Goal: Task Accomplishment & Management: Manage account settings

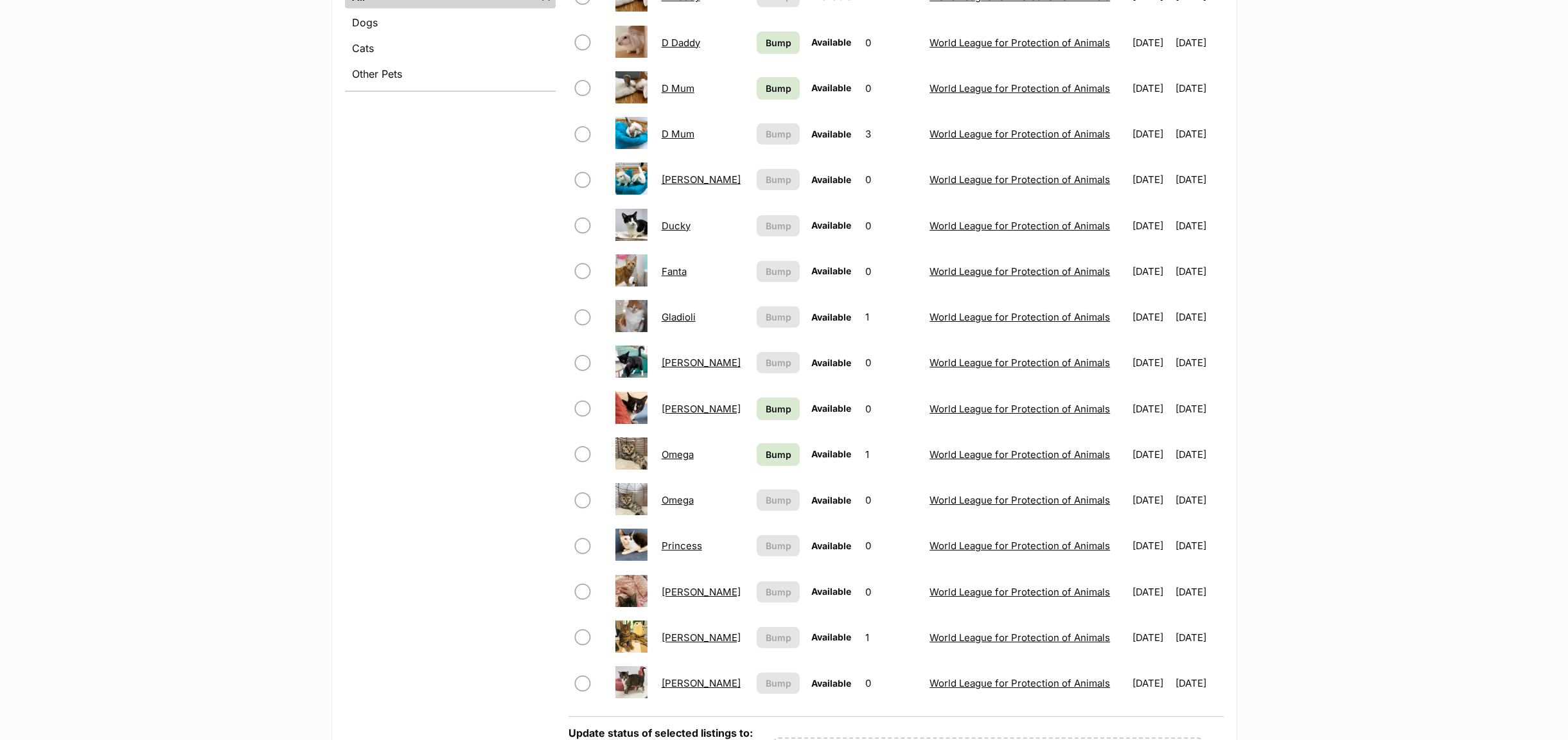
scroll to position [675, 0]
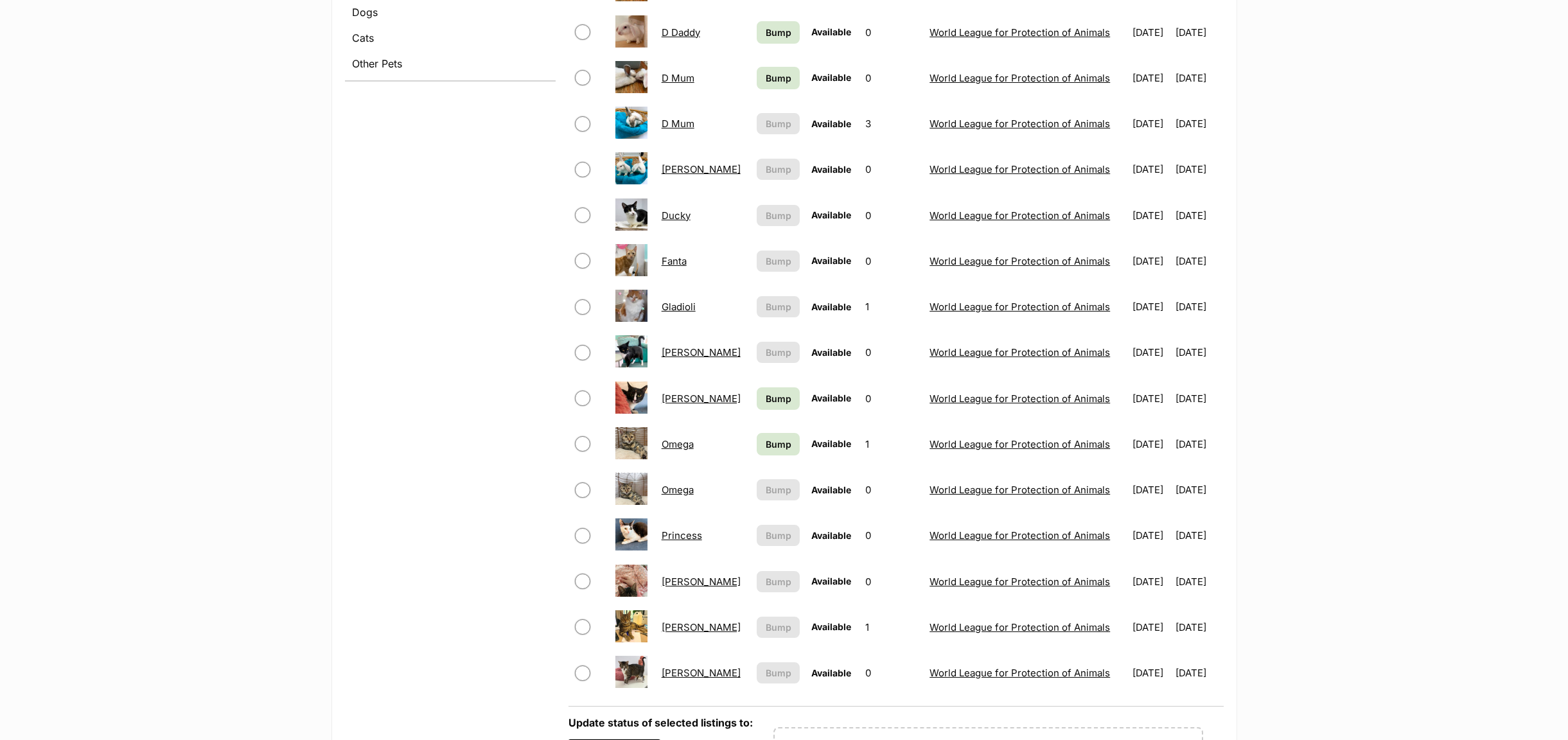
click at [669, 587] on link "[PERSON_NAME]" at bounding box center [701, 582] width 79 height 12
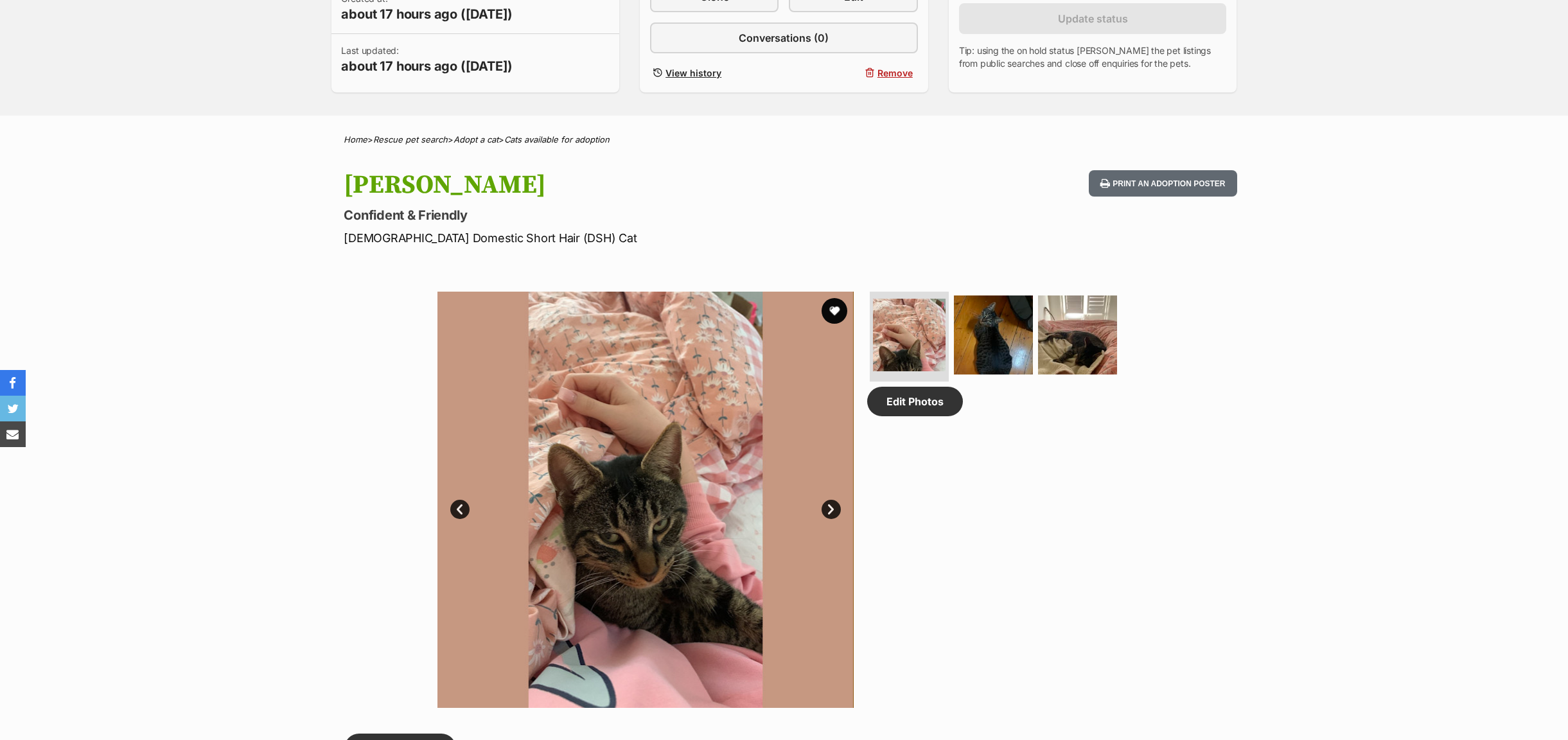
scroll to position [482, 0]
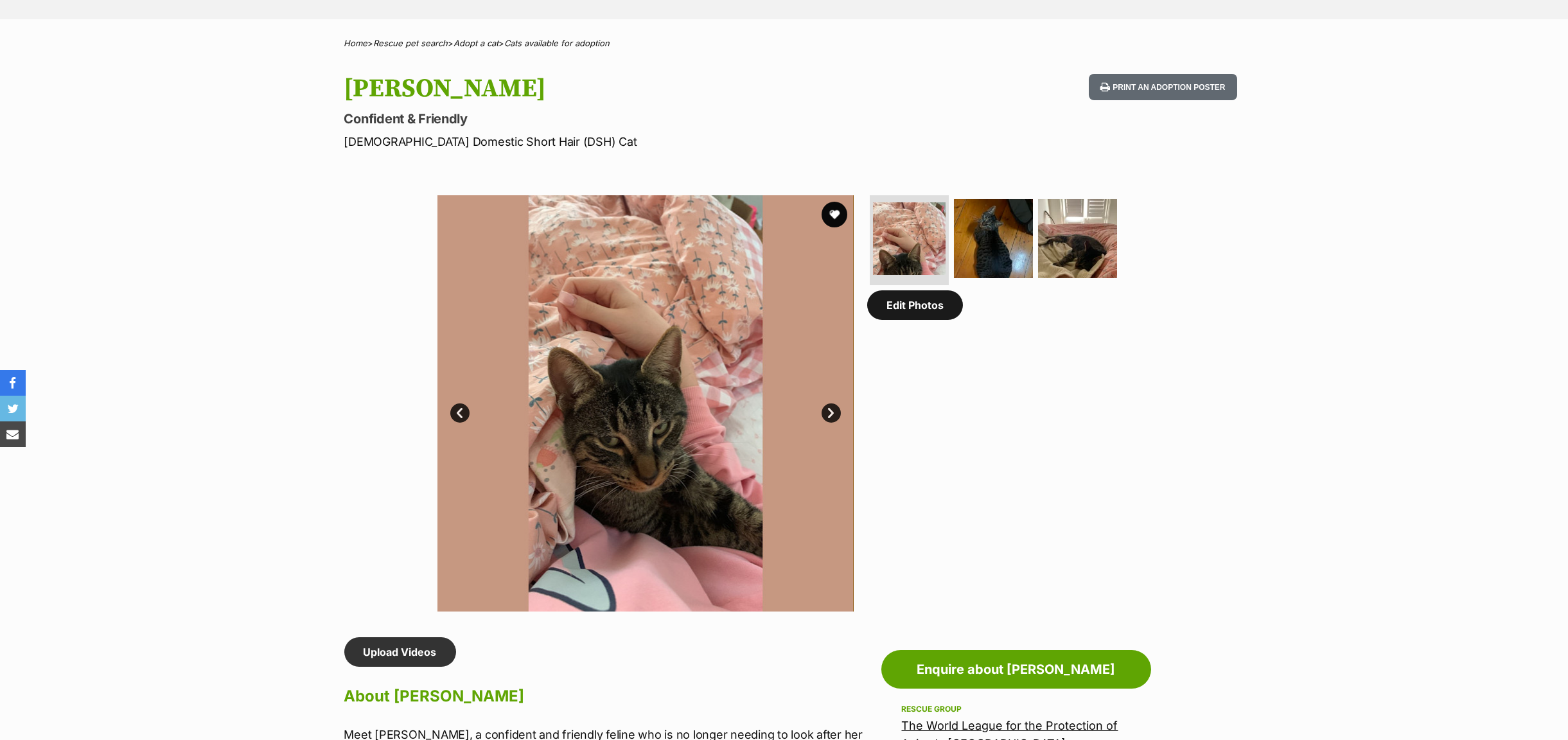
click at [904, 320] on link "Edit Photos" at bounding box center [915, 305] width 96 height 30
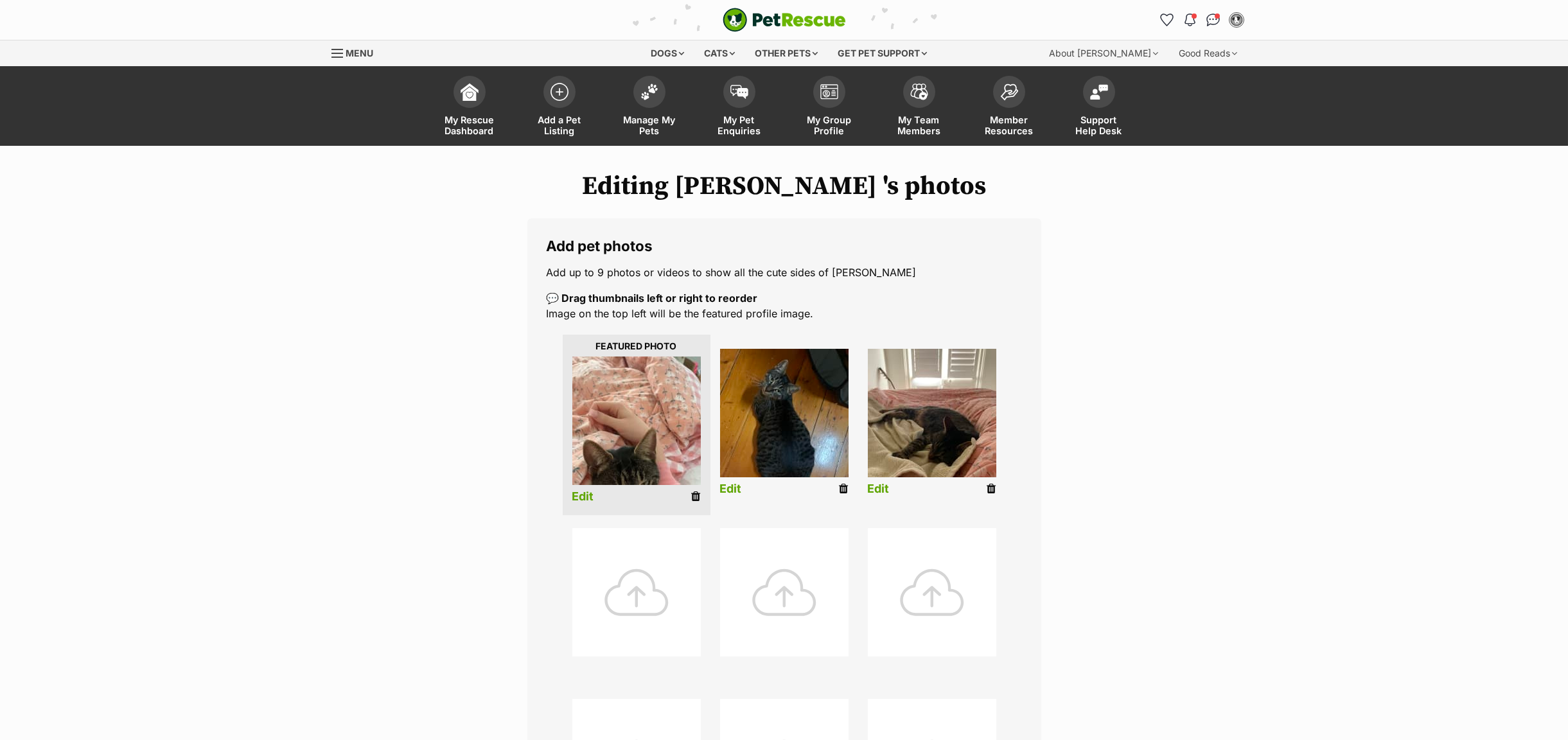
click at [581, 499] on link "Edit" at bounding box center [583, 497] width 22 height 14
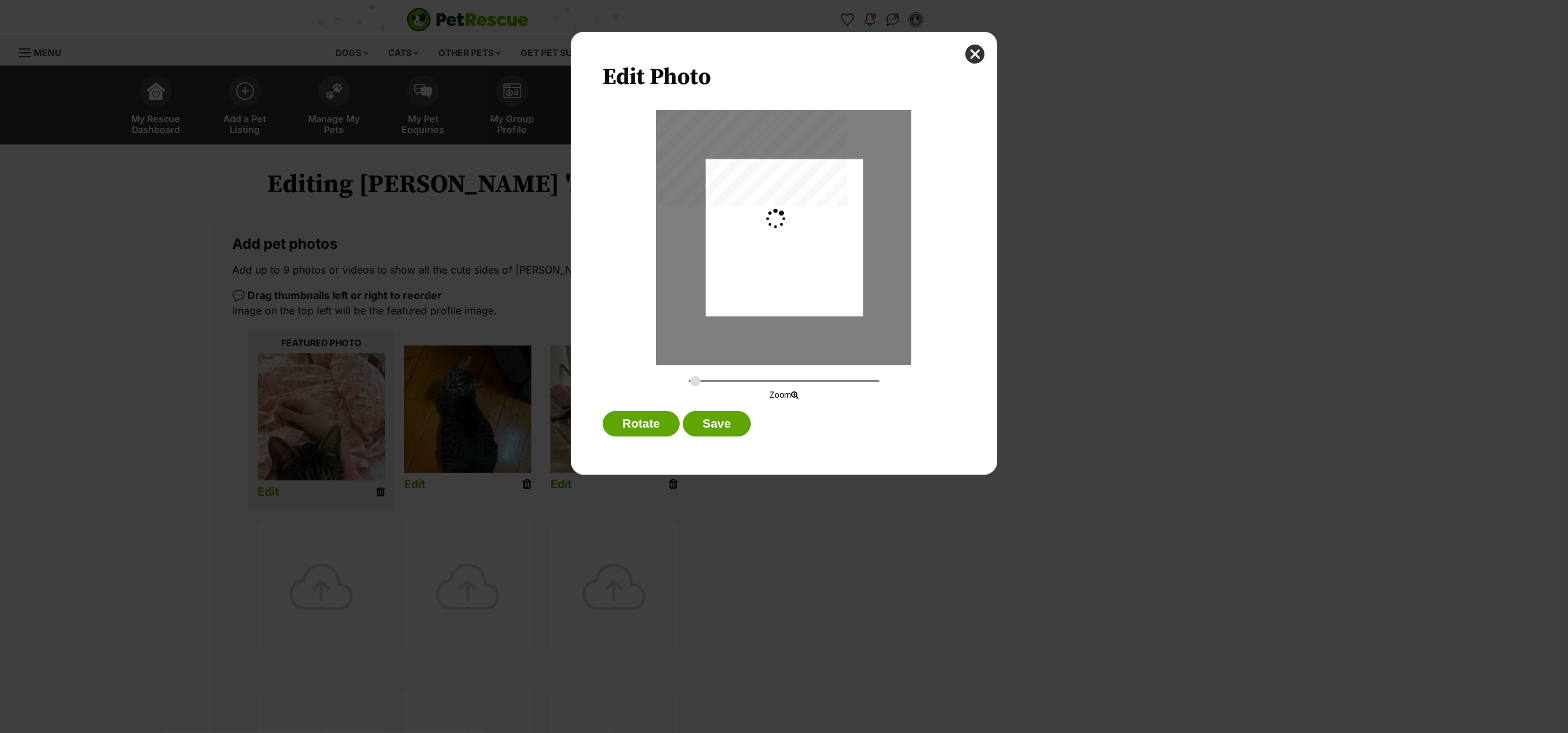
type input "0.2744"
drag, startPoint x: 814, startPoint y: 158, endPoint x: 811, endPoint y: 139, distance: 19.2
click at [811, 139] on div "Dialog Window - Close (Press escape to close)" at bounding box center [784, 219] width 158 height 279
click at [826, 232] on div "Dialog Window - Close (Press escape to close)" at bounding box center [784, 214] width 158 height 279
click at [719, 424] on button "Save" at bounding box center [716, 424] width 68 height 25
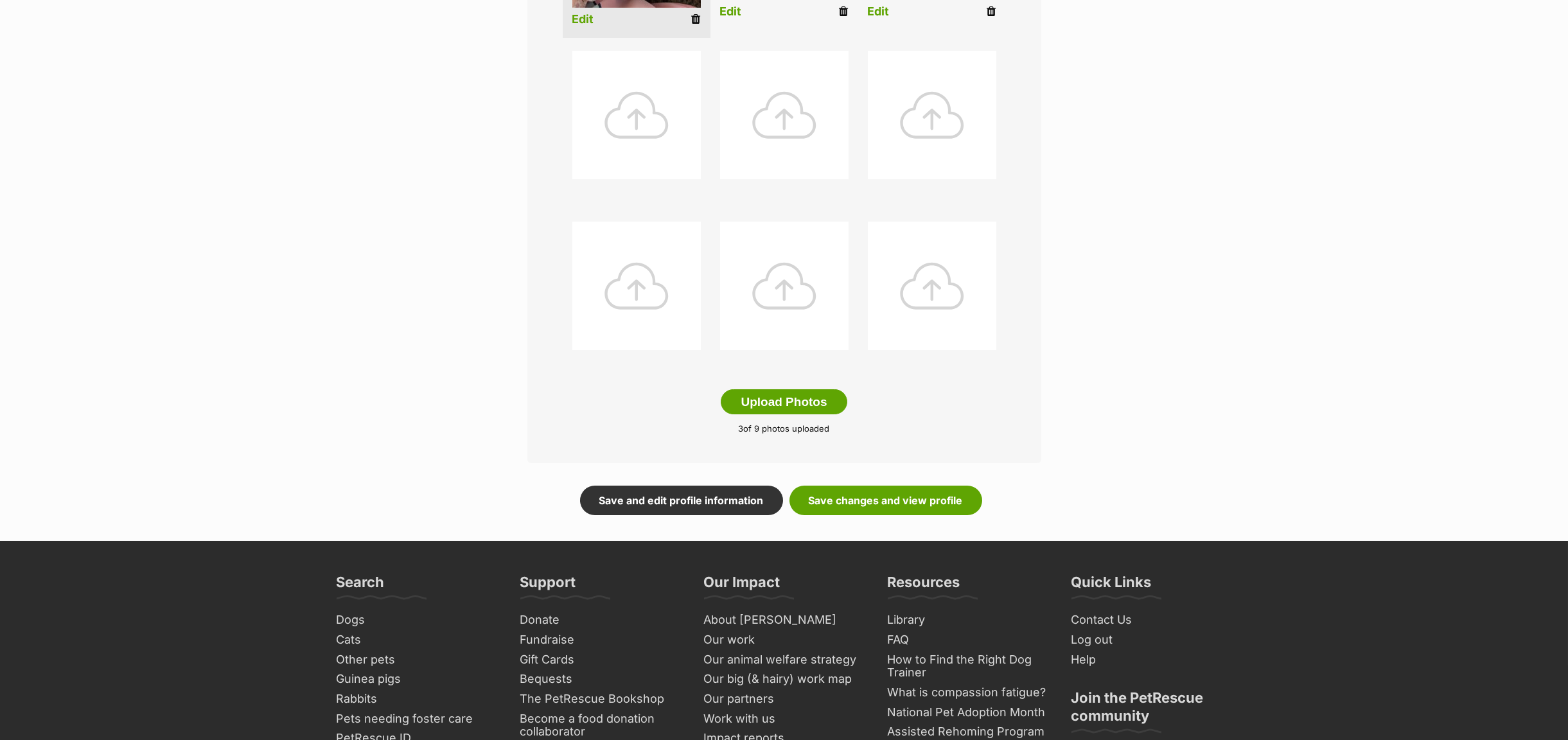
scroll to position [578, 0]
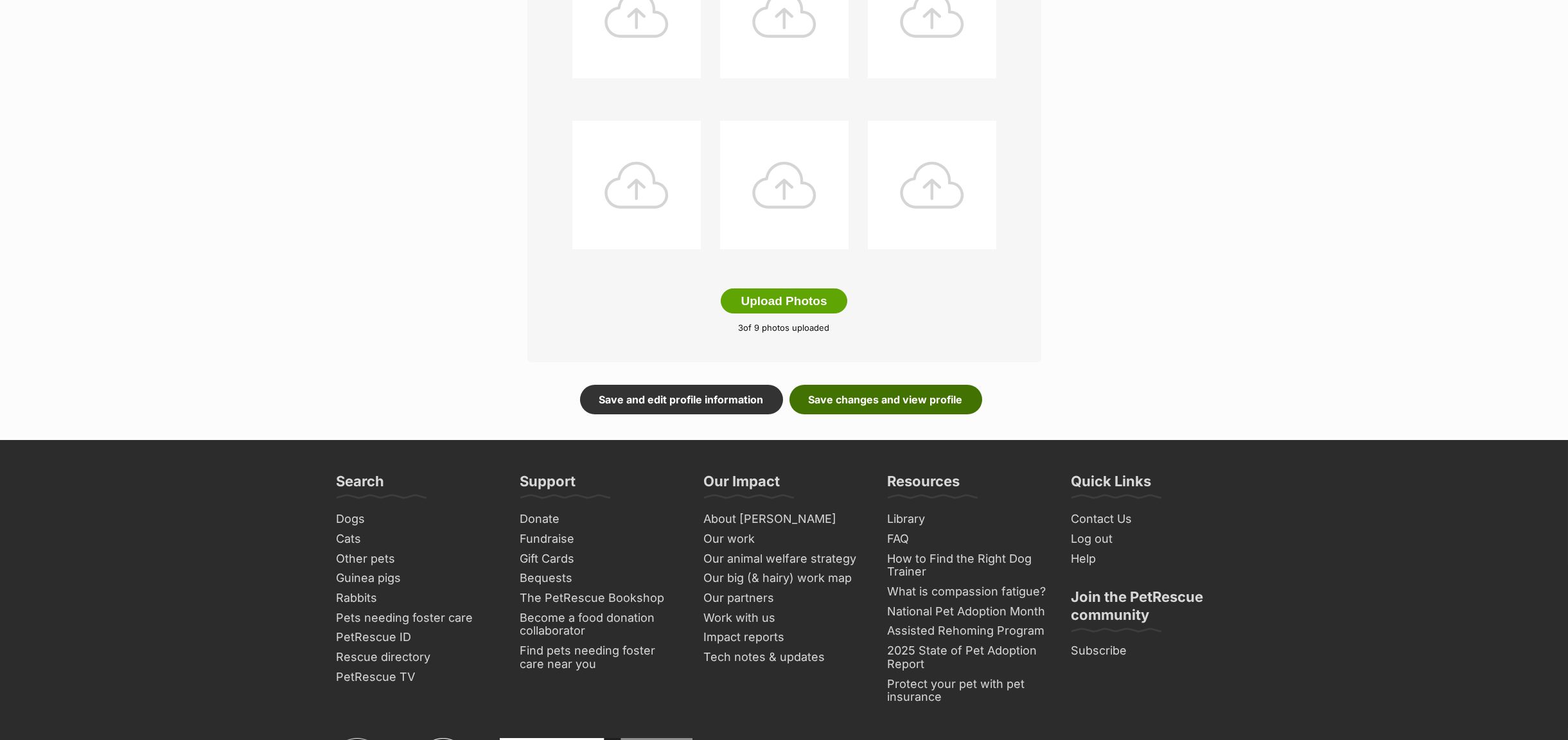
click at [891, 404] on link "Save changes and view profile" at bounding box center [885, 399] width 192 height 30
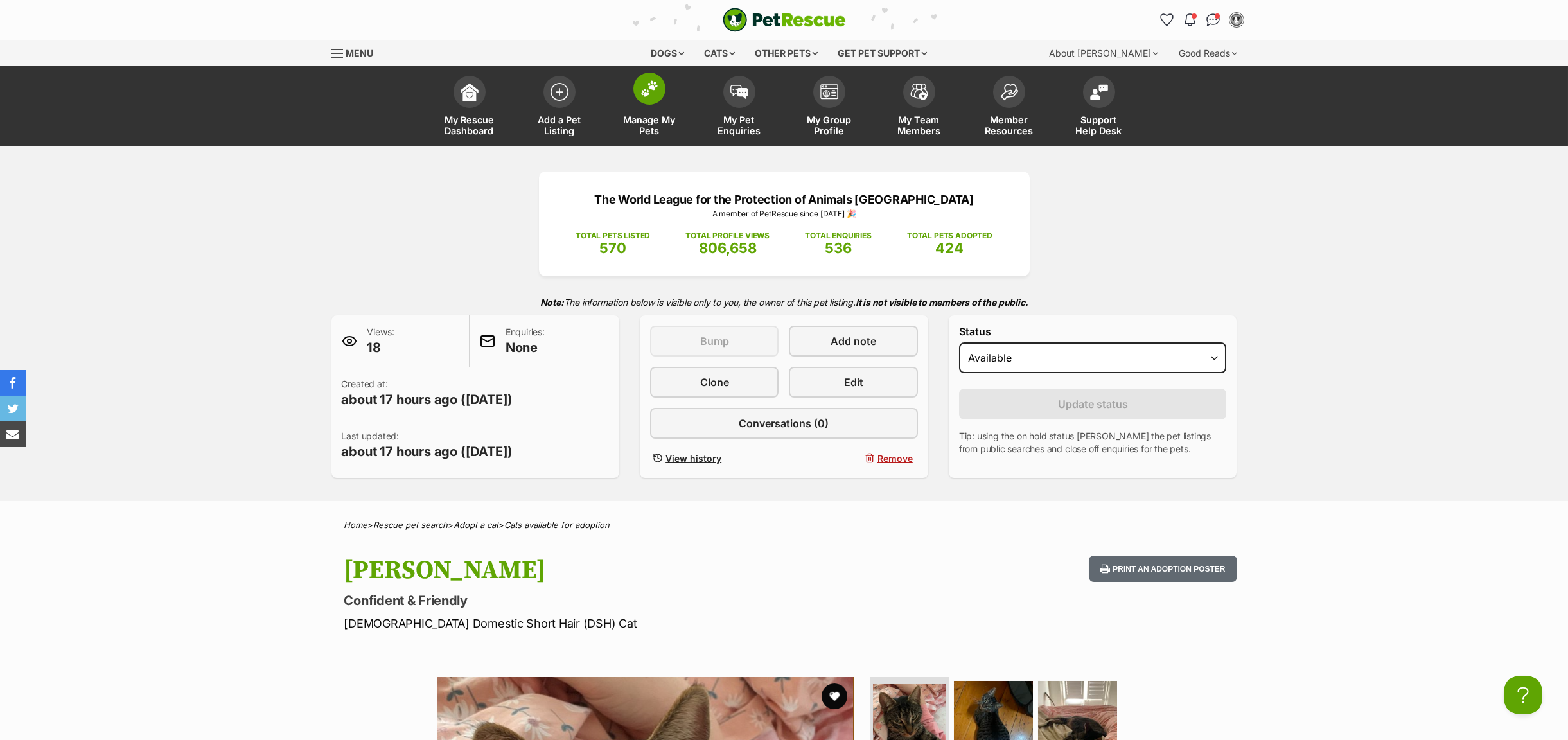
click at [645, 126] on span "Manage My Pets" at bounding box center [650, 125] width 58 height 22
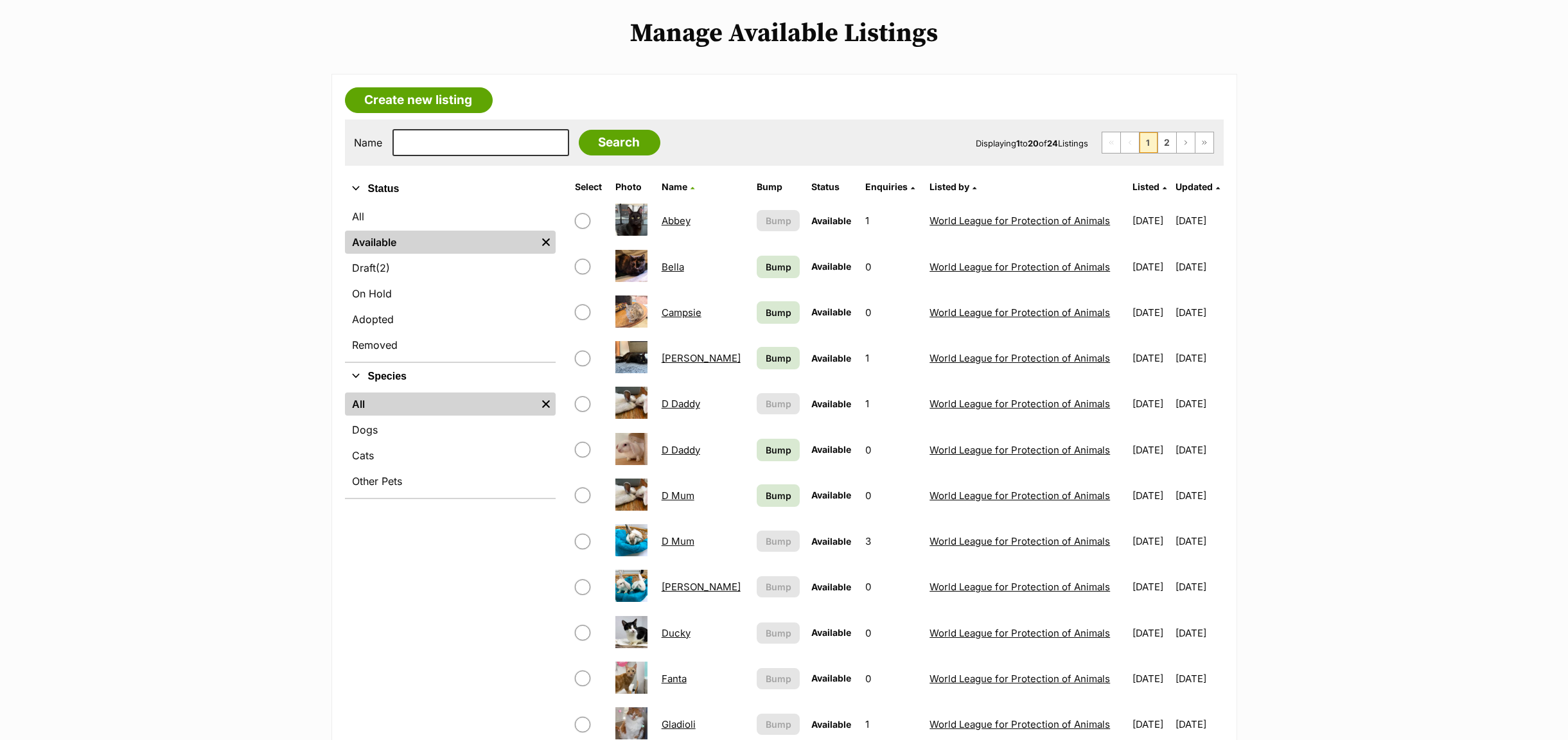
scroll to position [289, 0]
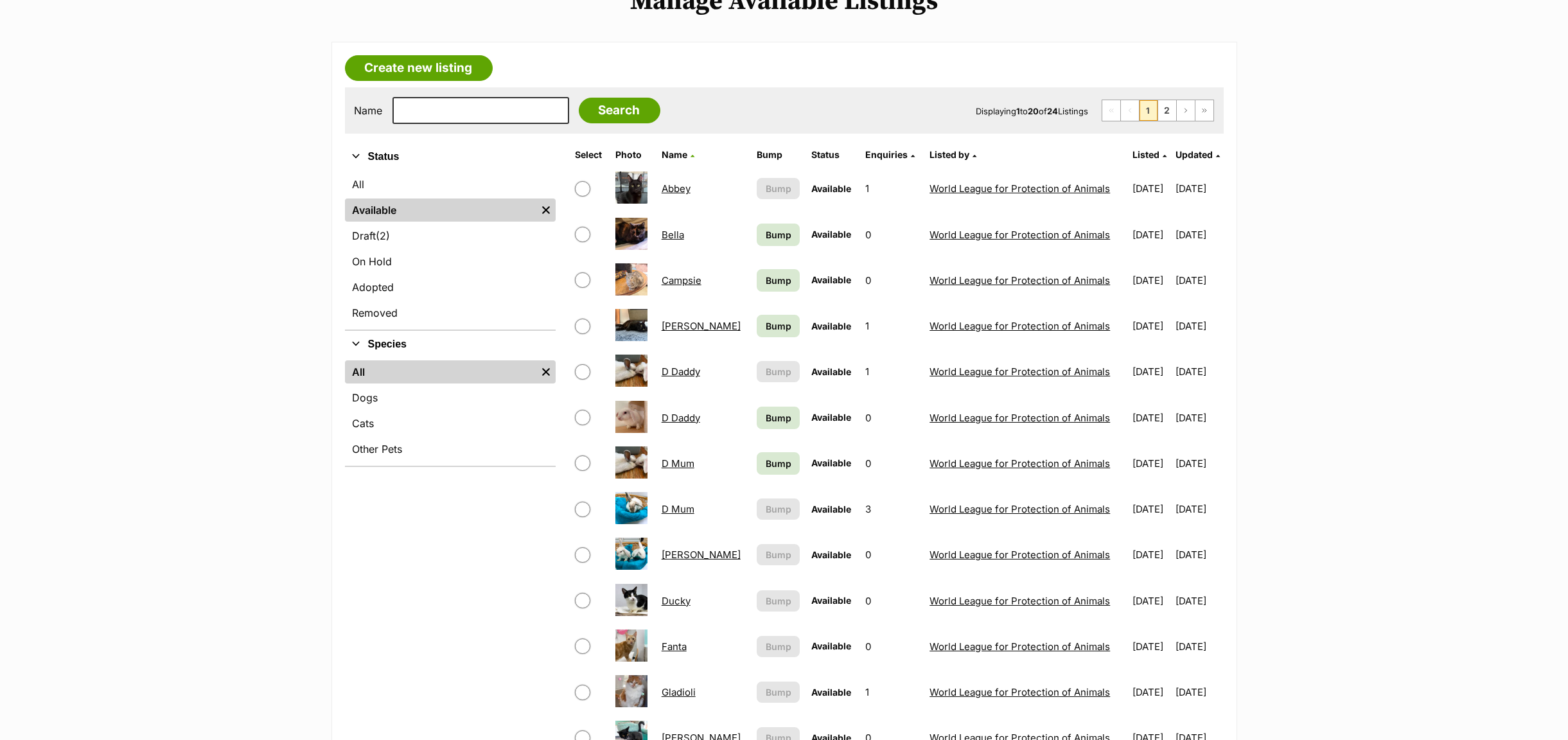
click at [679, 330] on link "Cindy" at bounding box center [701, 326] width 79 height 12
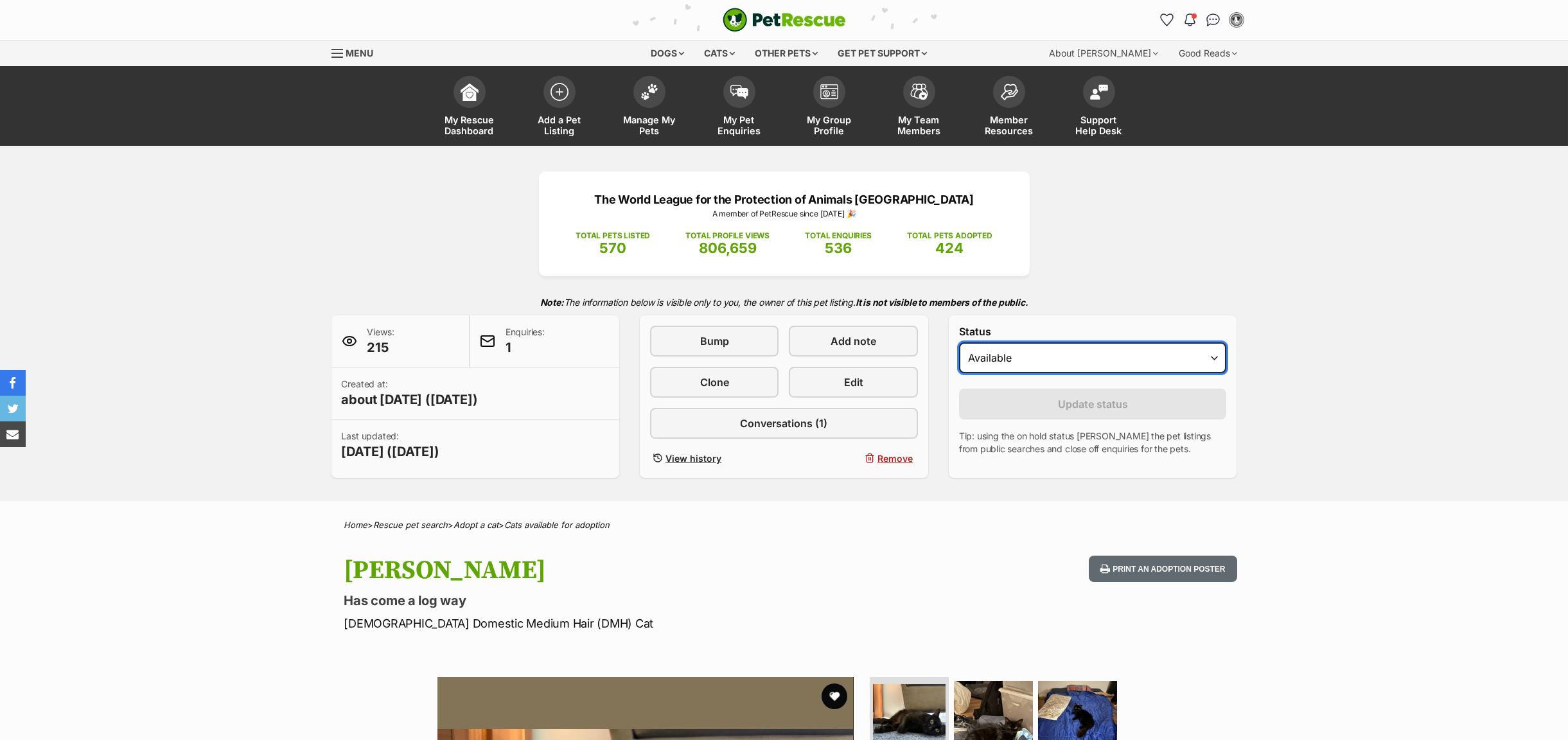
drag, startPoint x: 0, startPoint y: 0, endPoint x: 1211, endPoint y: 359, distance: 1263.1
click at [1211, 359] on select "Draft - not available as listing has enquires Available On hold Adopted" at bounding box center [1093, 358] width 268 height 31
select select "rehomed"
click at [959, 344] on select "Draft - not available as listing has enquires Available On hold Adopted" at bounding box center [1093, 358] width 268 height 31
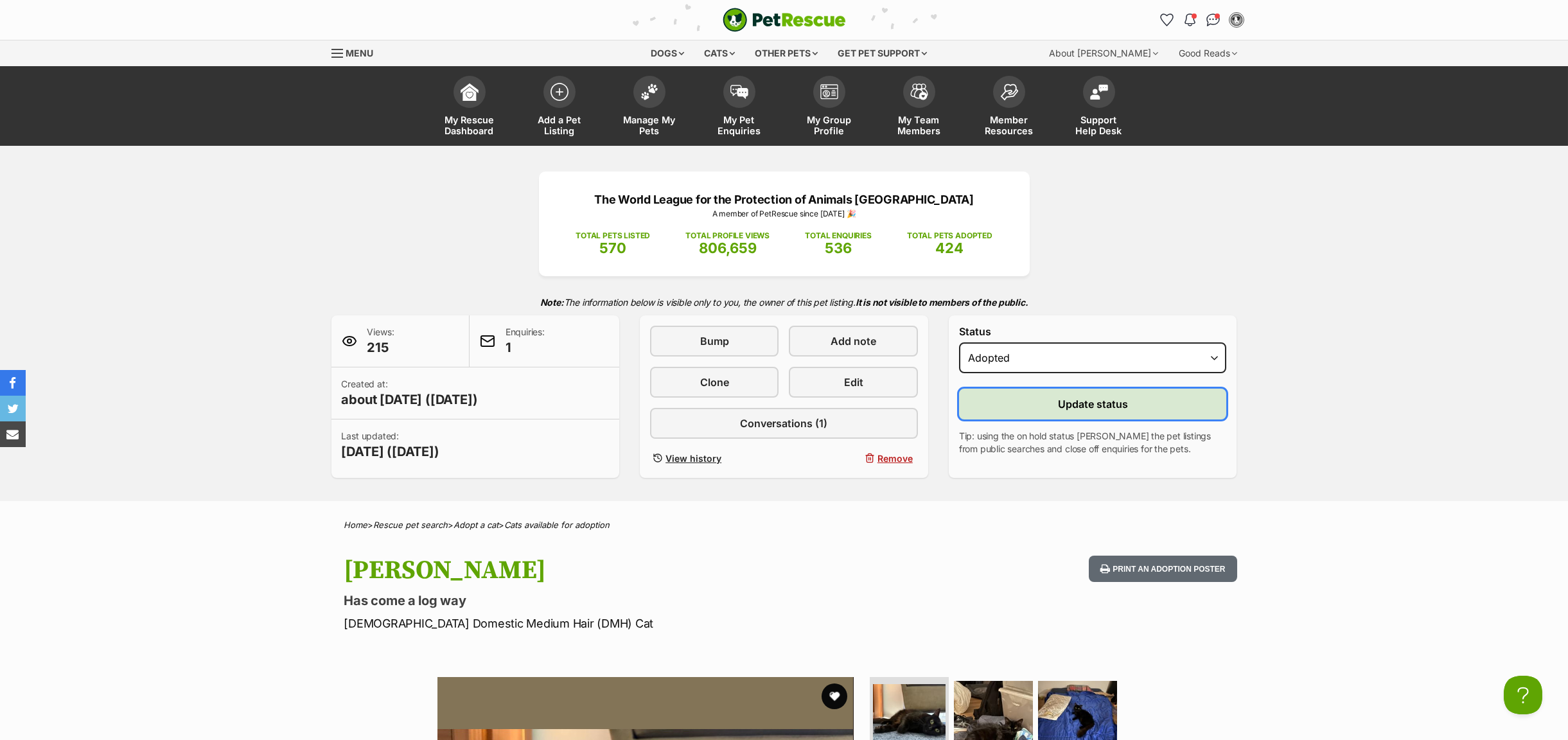
click at [1006, 402] on button "Update status" at bounding box center [1093, 404] width 268 height 31
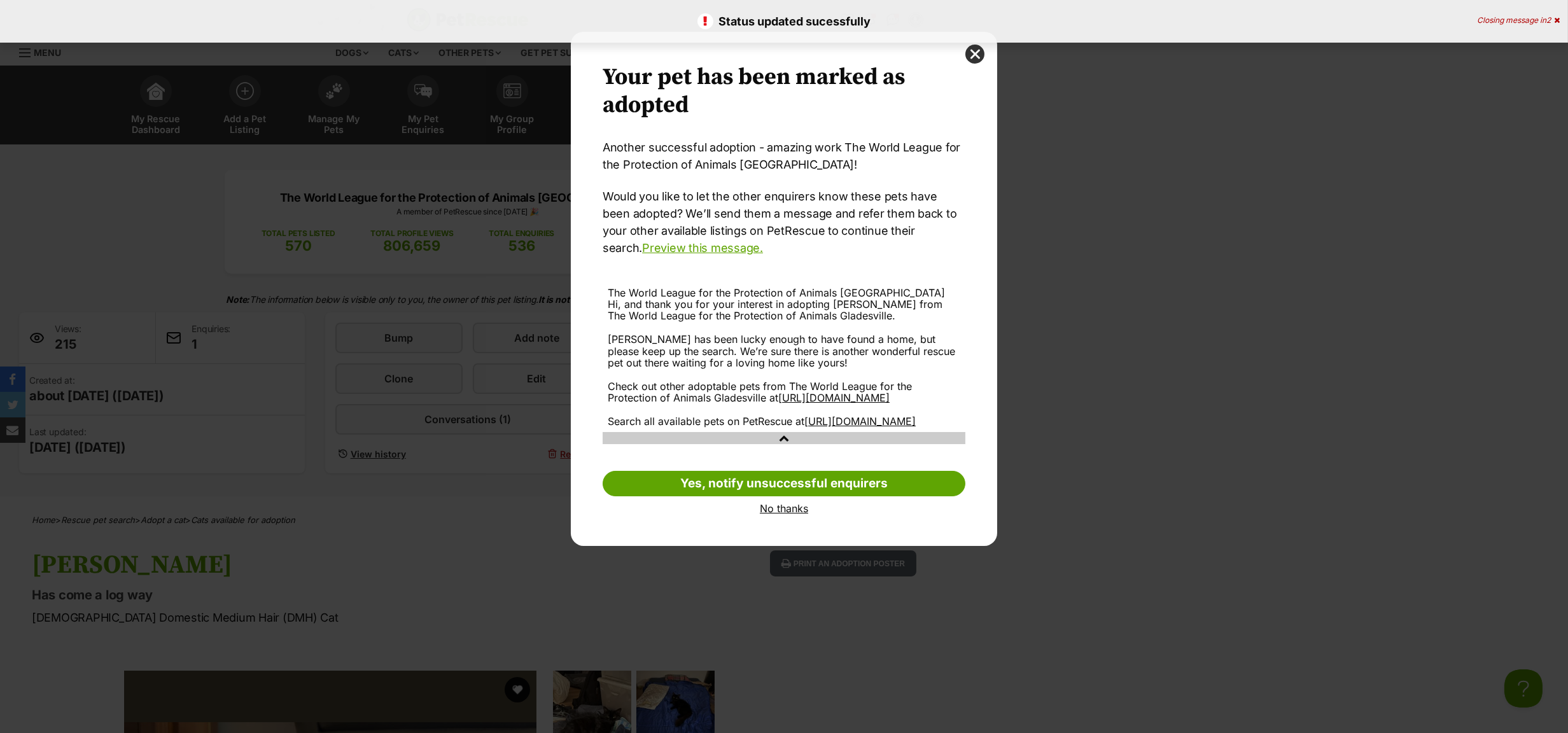
click at [785, 514] on link "No thanks" at bounding box center [784, 509] width 363 height 12
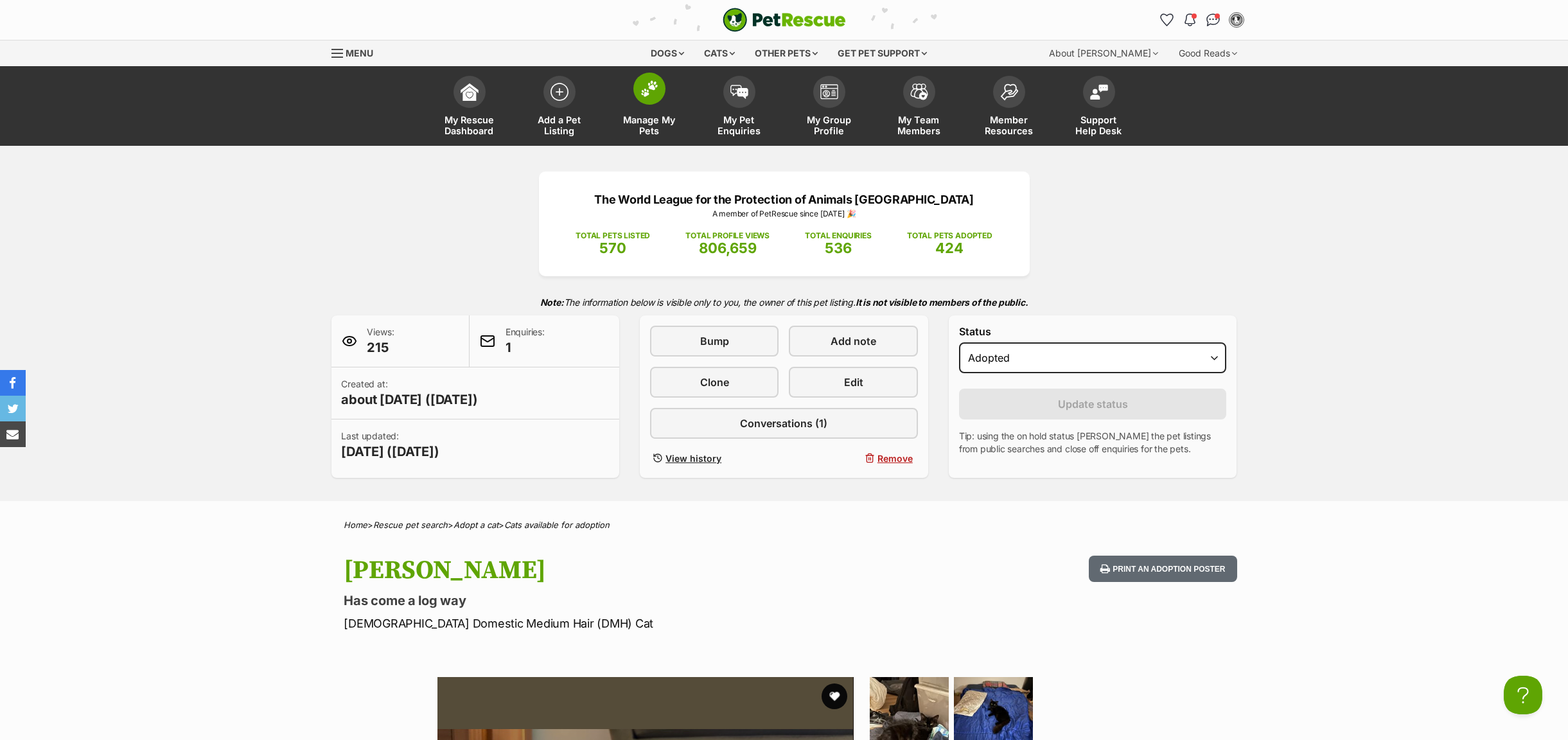
click at [648, 120] on span "Manage My Pets" at bounding box center [650, 125] width 58 height 22
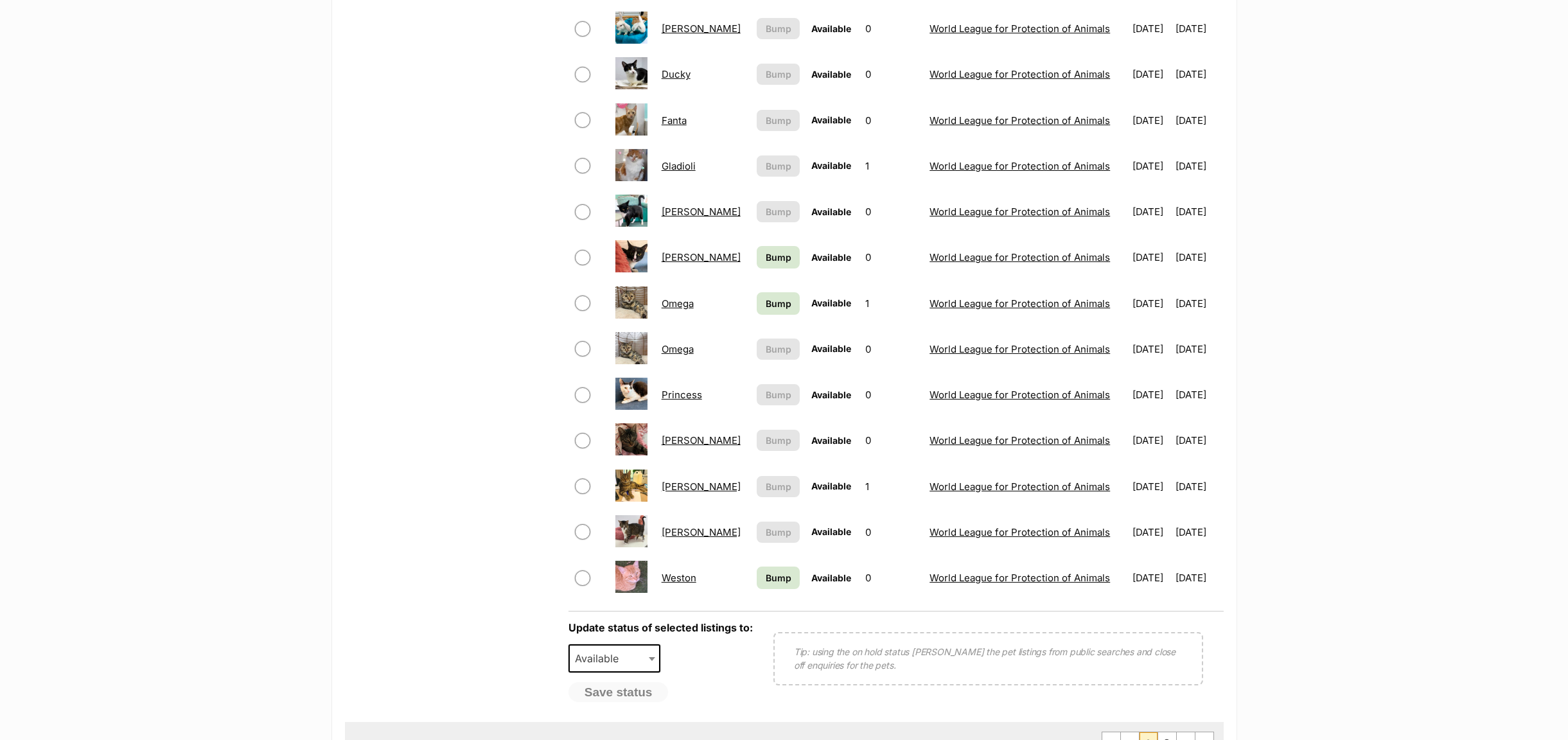
scroll to position [867, 0]
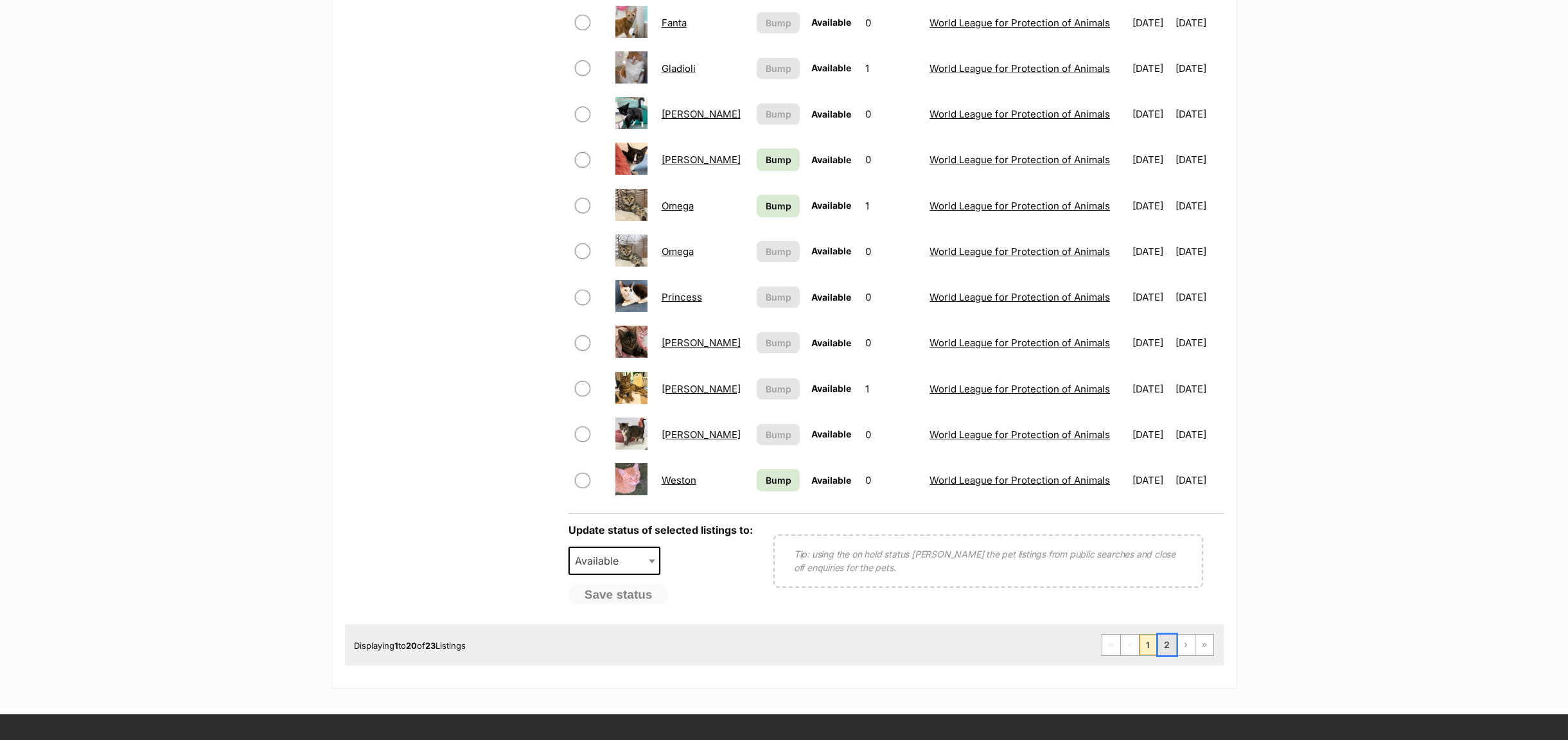
click at [1167, 649] on link "2" at bounding box center [1167, 645] width 18 height 20
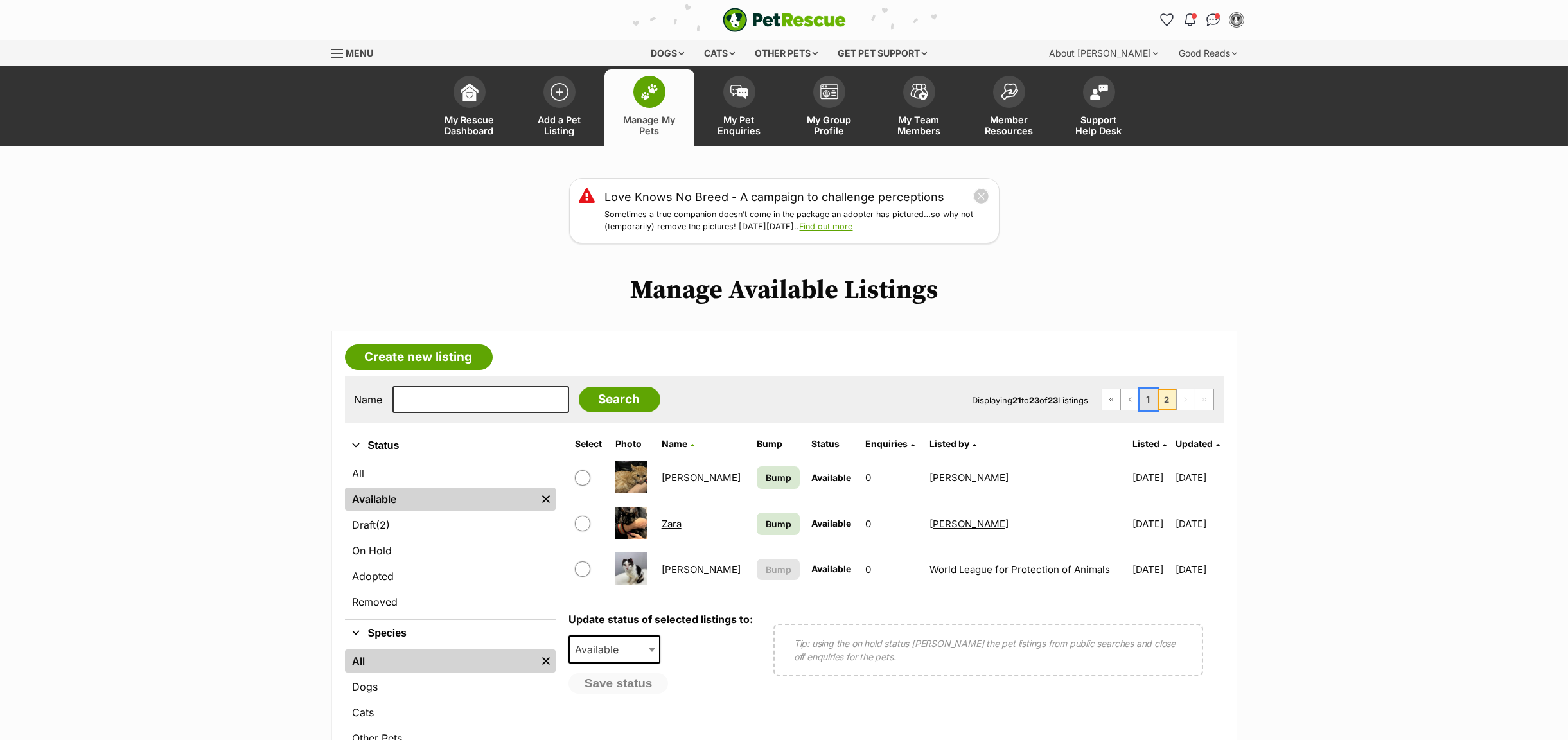
click at [1146, 404] on link "1" at bounding box center [1148, 399] width 18 height 20
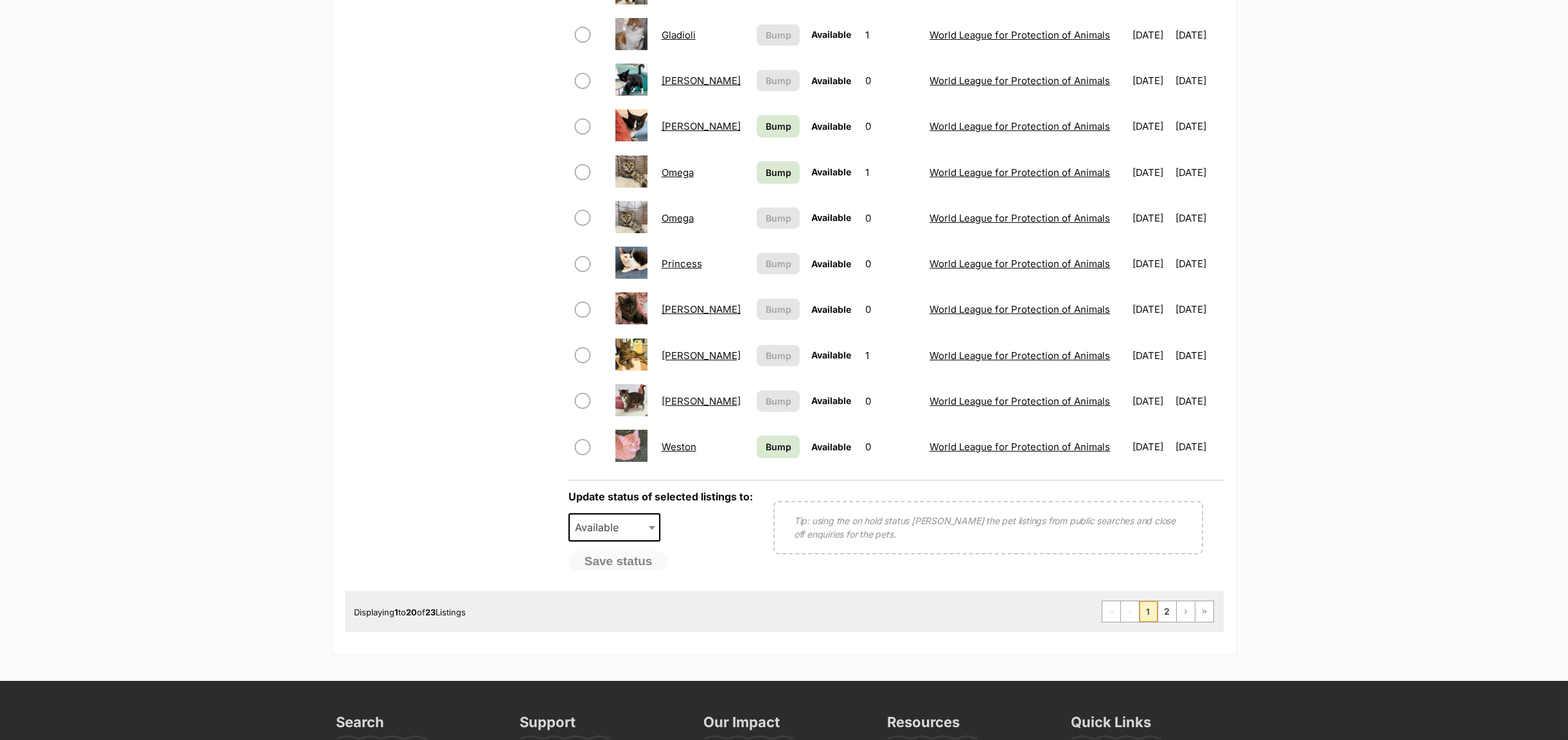
scroll to position [867, 0]
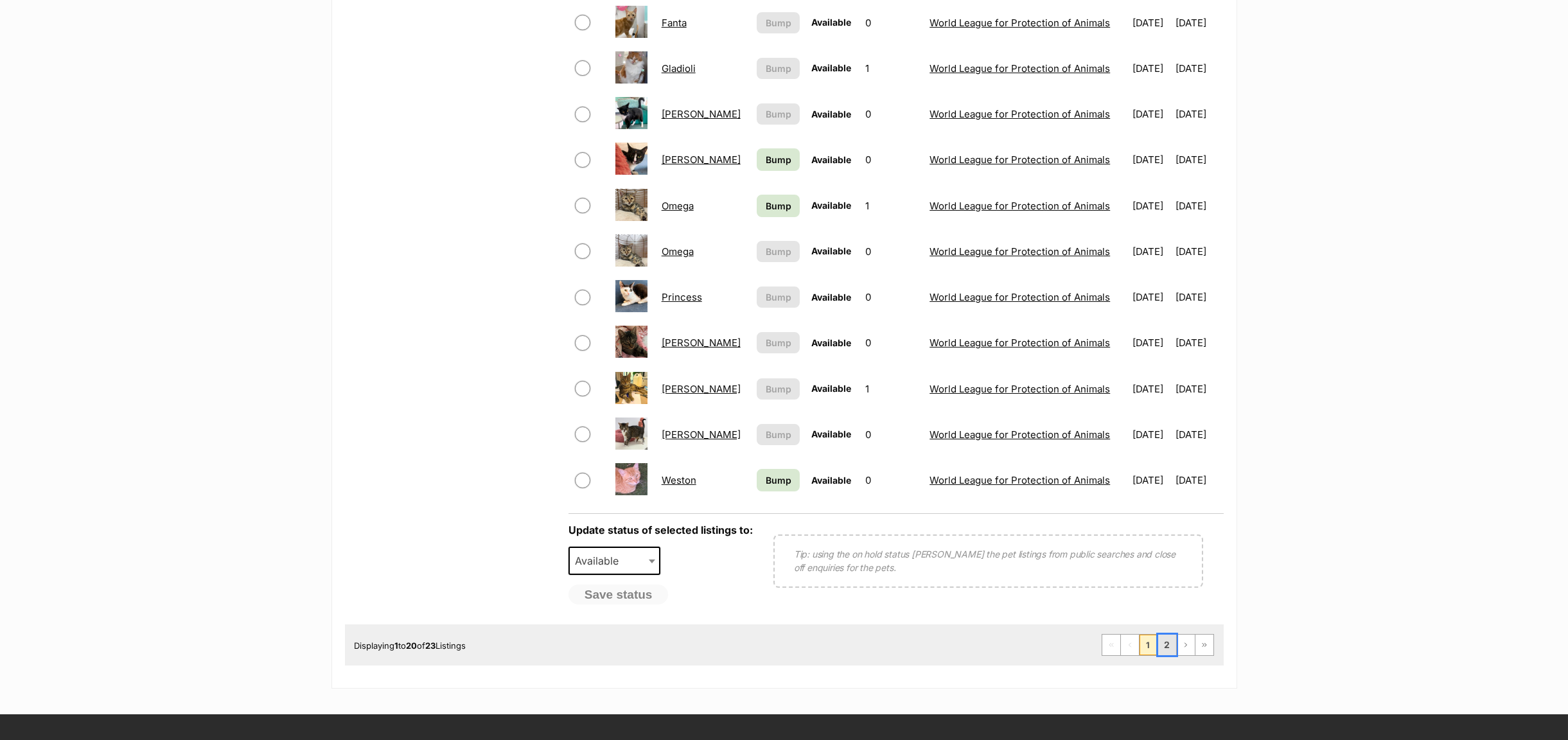
click at [1167, 655] on link "2" at bounding box center [1167, 645] width 18 height 20
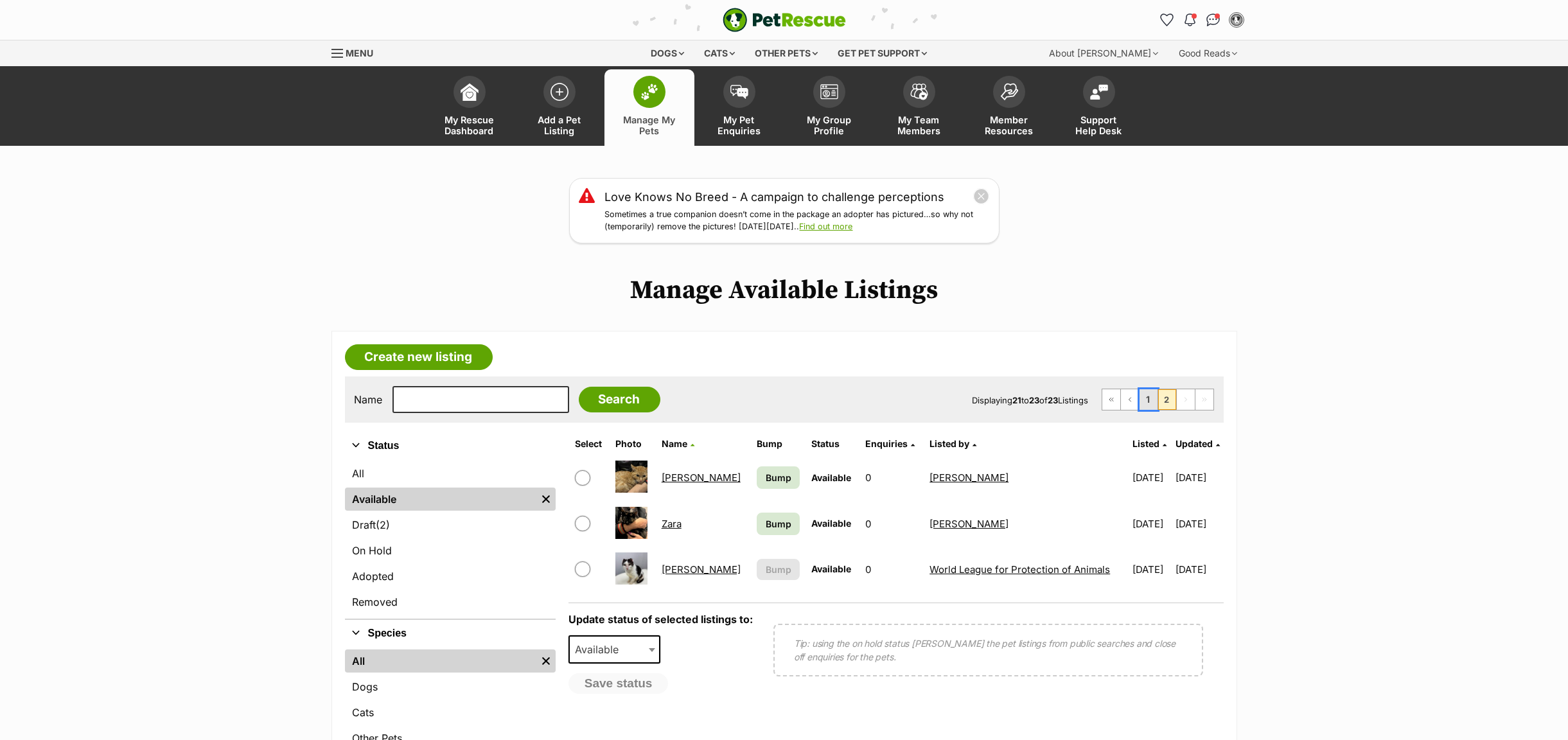
click at [1143, 405] on link "1" at bounding box center [1148, 399] width 18 height 20
